Goal: Task Accomplishment & Management: Complete application form

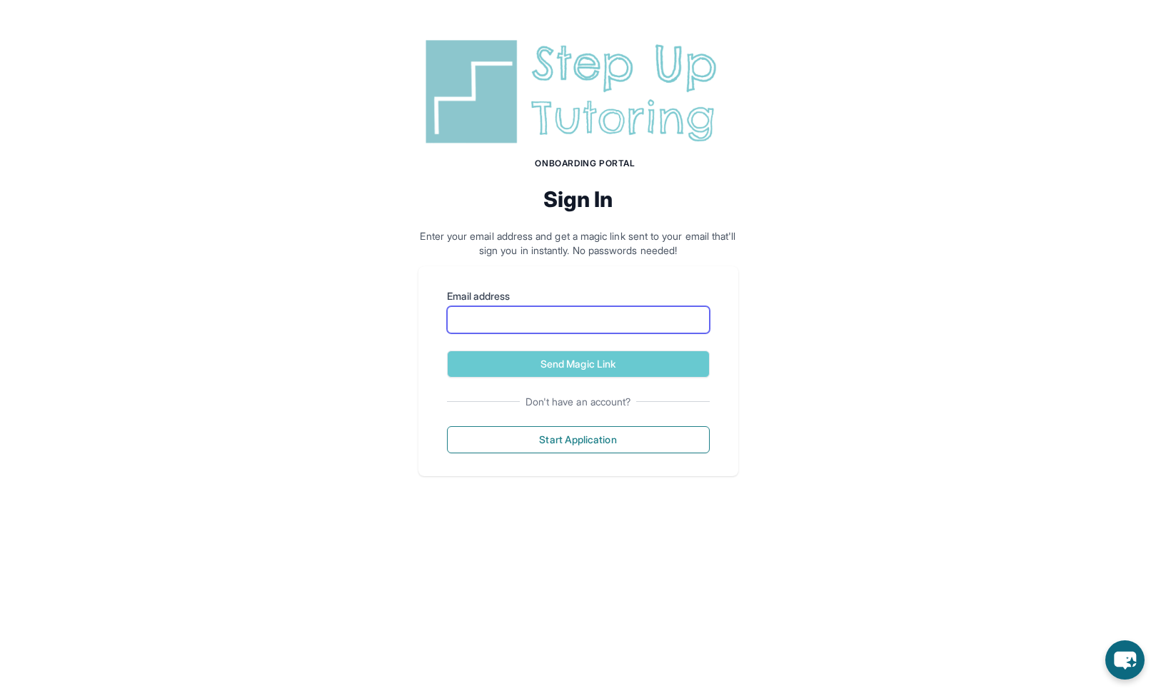
click at [511, 324] on input "Email address" at bounding box center [578, 319] width 263 height 27
type input "**********"
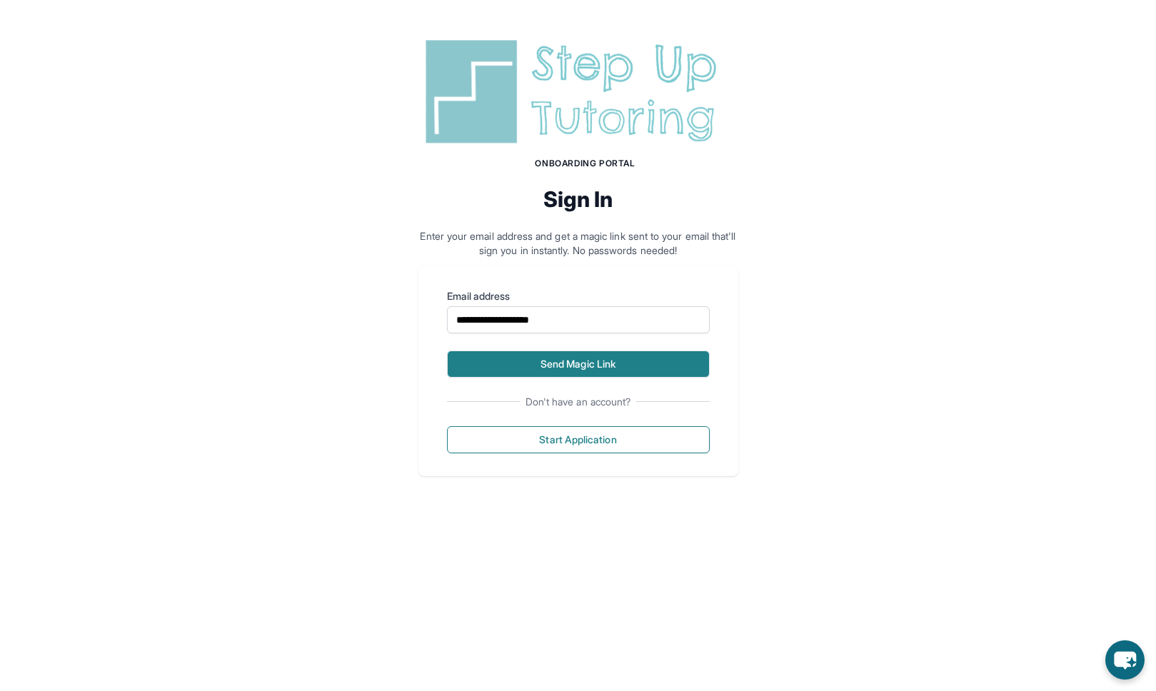
click at [570, 365] on button "Send Magic Link" at bounding box center [578, 363] width 263 height 27
